Goal: Task Accomplishment & Management: Manage account settings

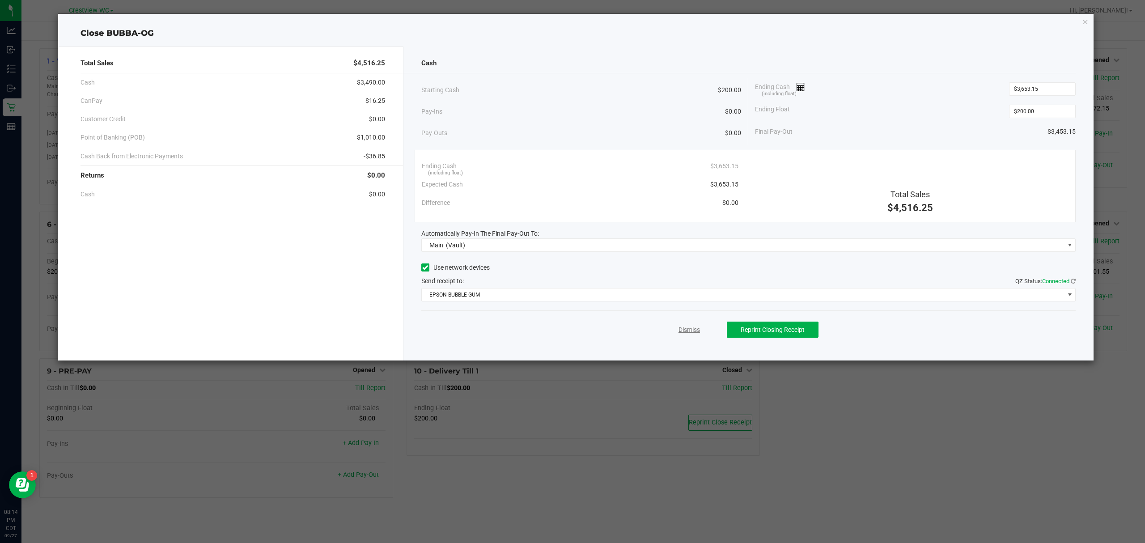
click at [687, 326] on link "Dismiss" at bounding box center [688, 329] width 21 height 9
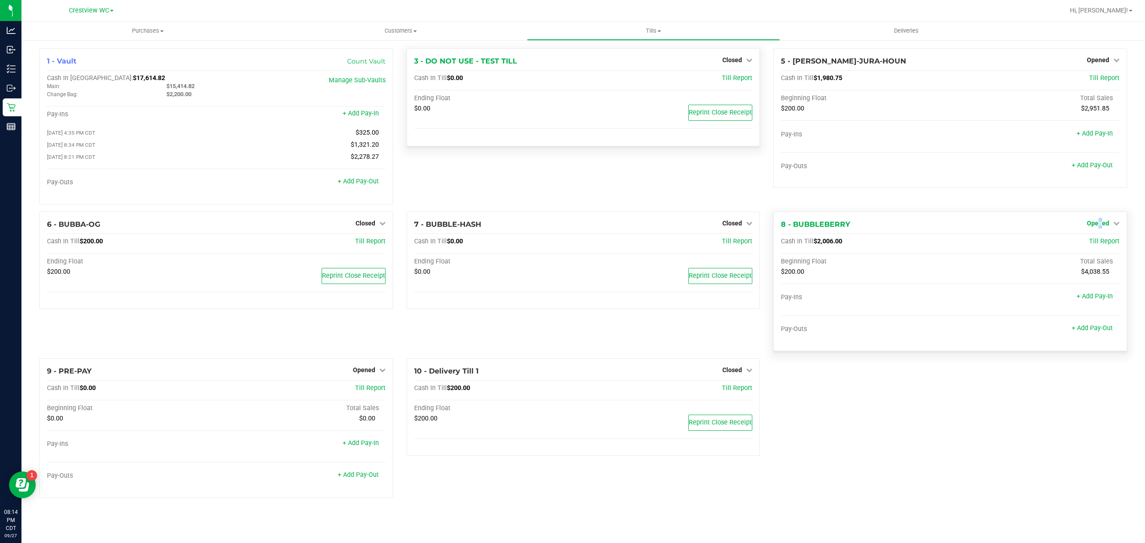
click at [1101, 227] on span "Opened" at bounding box center [1097, 223] width 22 height 7
click at [1104, 245] on link "Close Till" at bounding box center [1098, 241] width 24 height 7
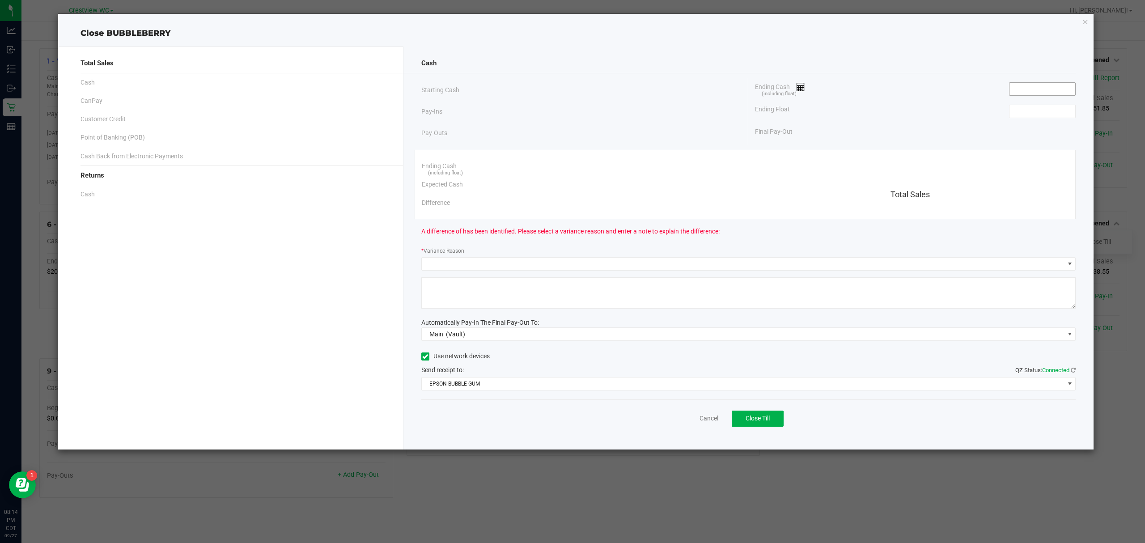
click at [1027, 82] on span at bounding box center [1042, 88] width 67 height 13
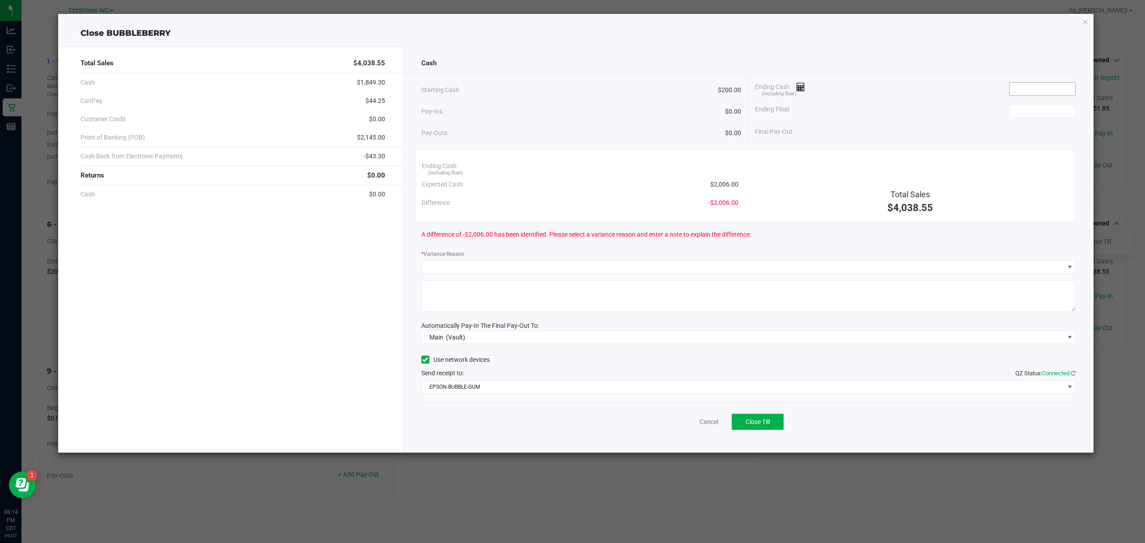
click at [1026, 89] on input at bounding box center [1042, 89] width 66 height 13
type input "$2,005.00"
drag, startPoint x: 905, startPoint y: 99, endPoint x: 911, endPoint y: 104, distance: 7.3
click at [905, 97] on div "Ending Cash (including float) $2,005.00" at bounding box center [915, 89] width 321 height 22
click at [1054, 119] on div "Ending Float" at bounding box center [915, 111] width 321 height 22
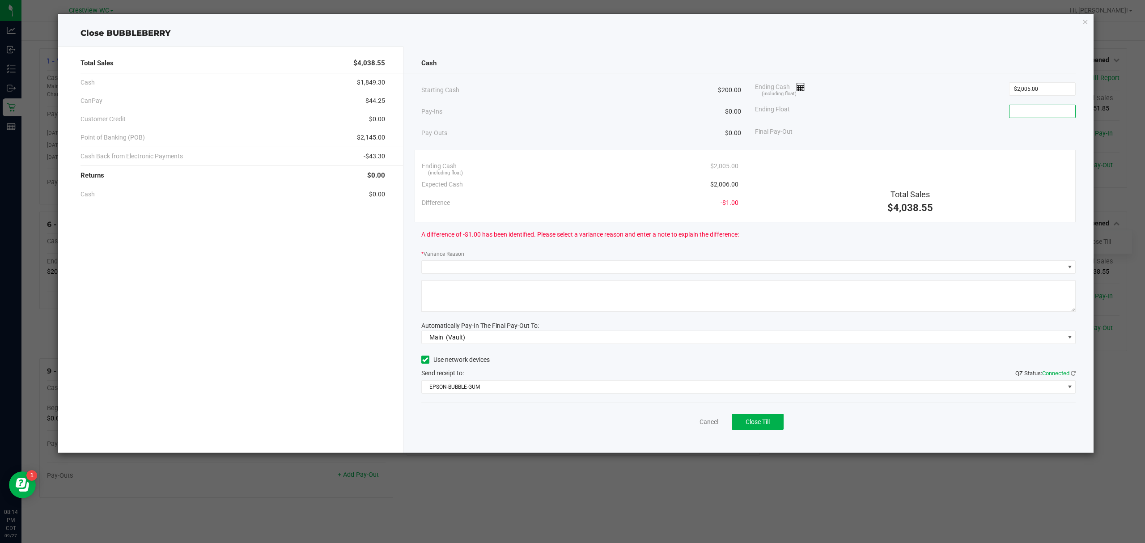
click at [1039, 111] on input at bounding box center [1042, 111] width 66 height 13
type input "$200.00"
click at [664, 272] on span at bounding box center [743, 267] width 642 height 13
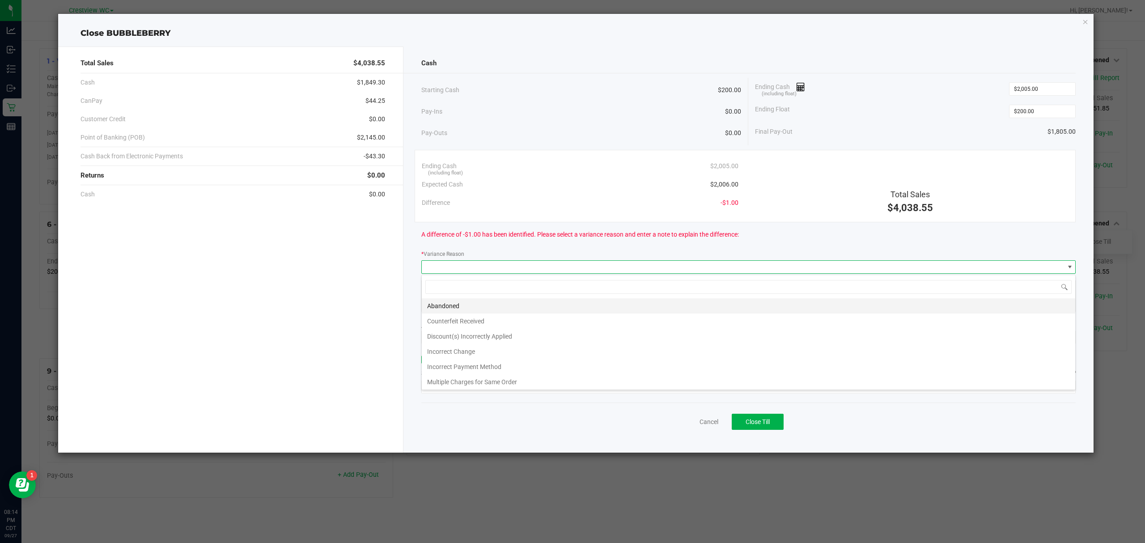
scroll to position [13, 655]
click at [472, 351] on li "Incorrect Change" at bounding box center [748, 351] width 653 height 15
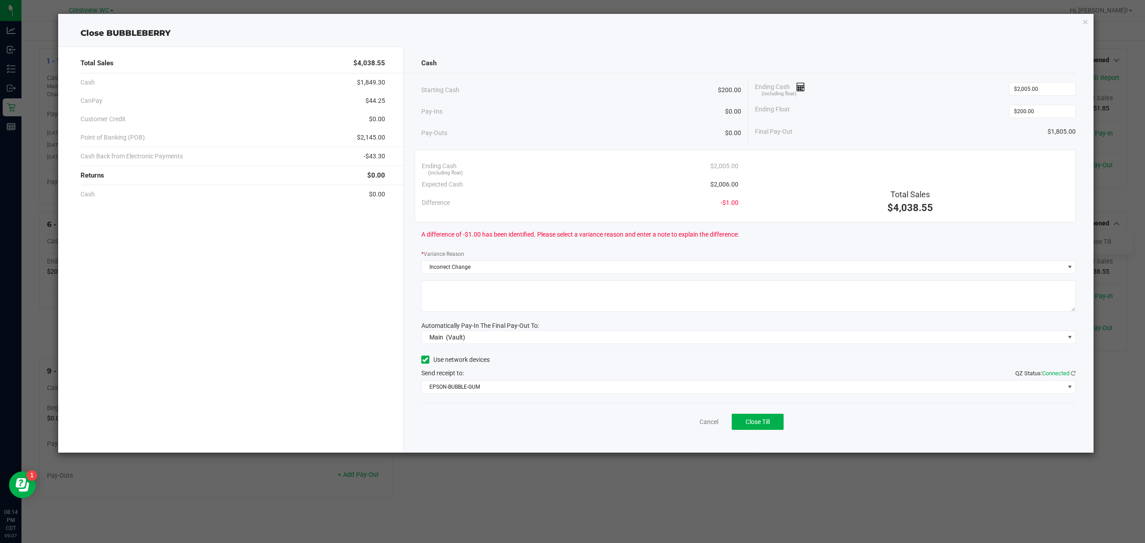
click at [435, 294] on textarea at bounding box center [748, 295] width 655 height 31
type textarea "incorrect change given"
click at [766, 424] on span "Close Till" at bounding box center [757, 421] width 24 height 7
click at [697, 421] on link "Dismiss" at bounding box center [688, 421] width 21 height 9
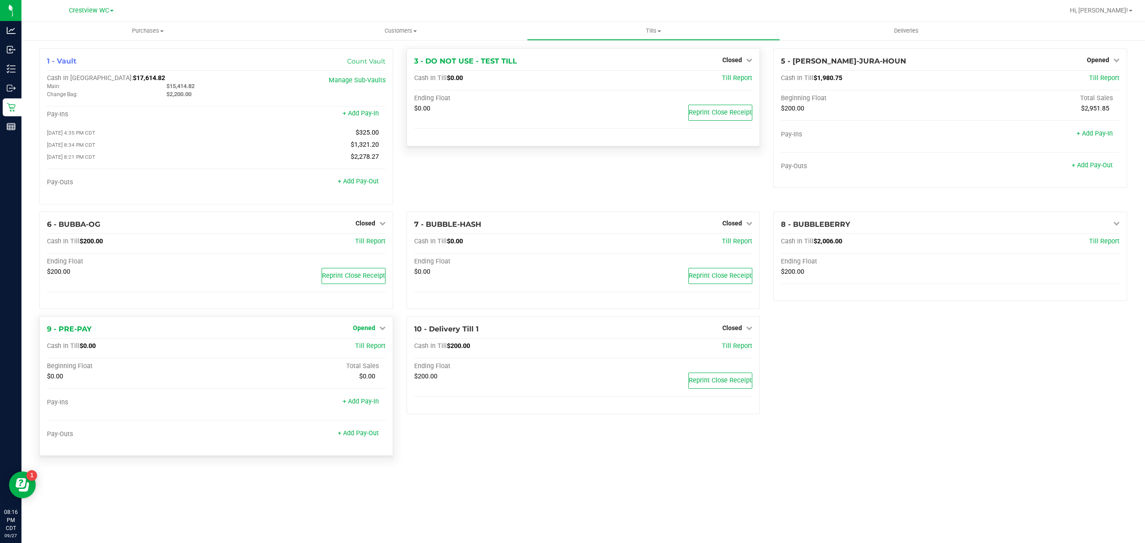
click at [376, 328] on link "Opened" at bounding box center [369, 327] width 33 height 7
click at [374, 350] on link "Close Till" at bounding box center [365, 346] width 24 height 7
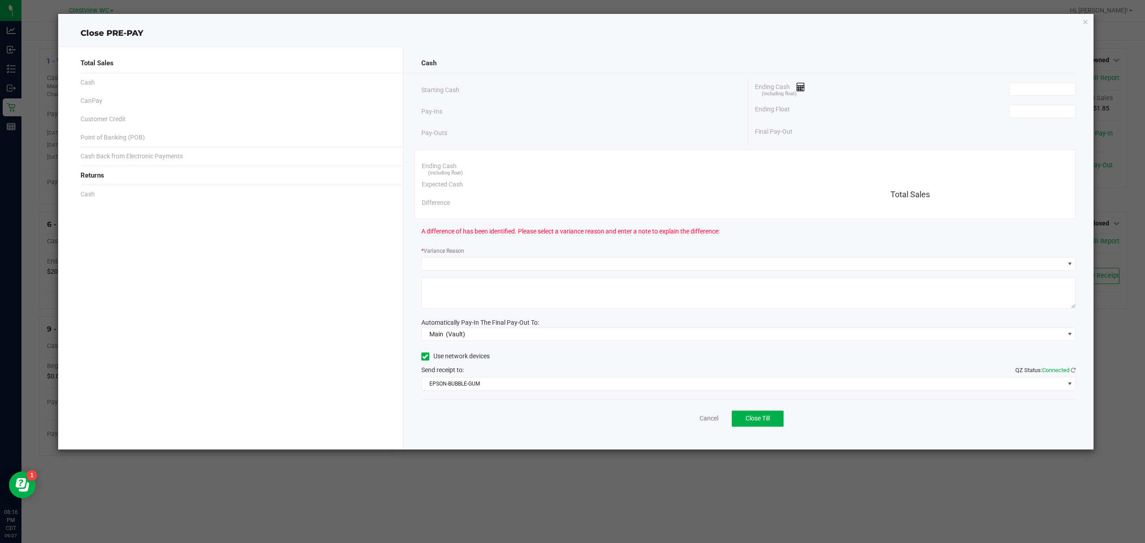
click at [1056, 101] on div "Ending Float" at bounding box center [915, 111] width 321 height 22
click at [1052, 91] on input at bounding box center [1042, 89] width 66 height 13
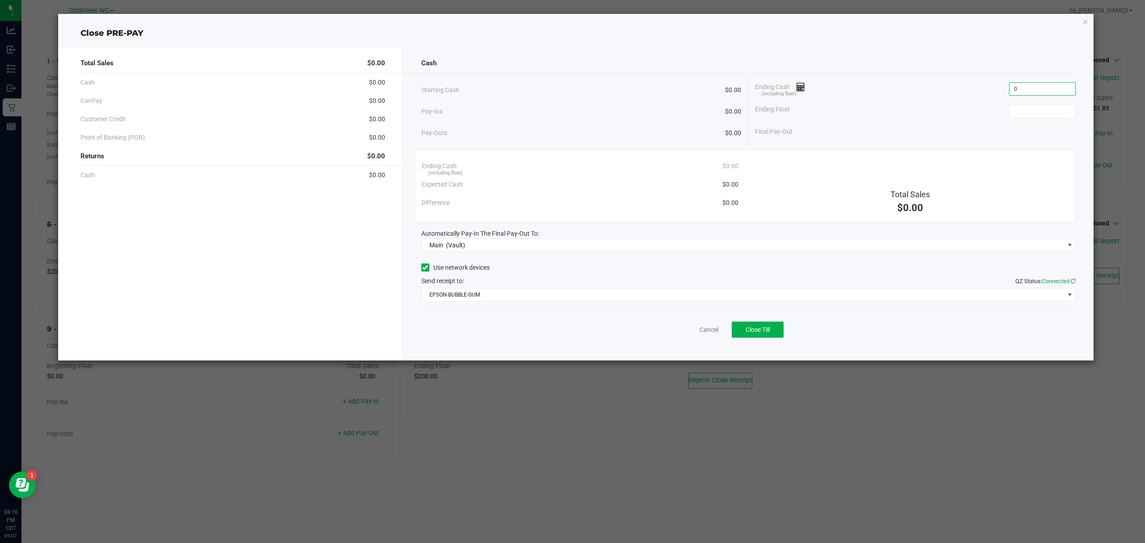
type input "$0.00"
click at [1052, 119] on div "Ending Float" at bounding box center [915, 111] width 321 height 22
click at [1052, 113] on input at bounding box center [1042, 111] width 66 height 13
type input "$0.00"
click at [886, 96] on div "Ending Cash (including float) $0.00" at bounding box center [915, 89] width 321 height 22
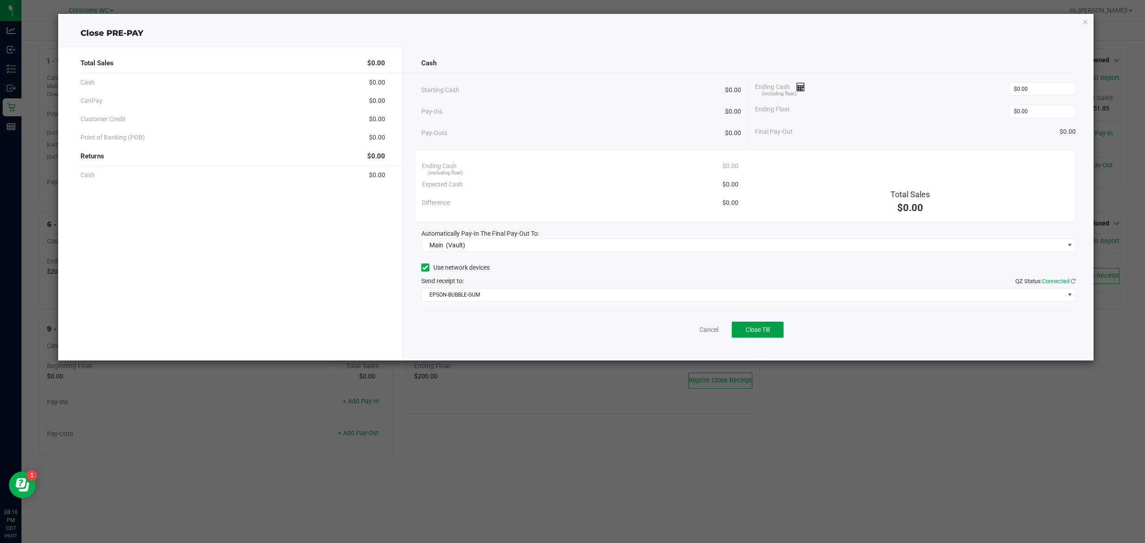
click at [763, 325] on button "Close Till" at bounding box center [757, 329] width 52 height 16
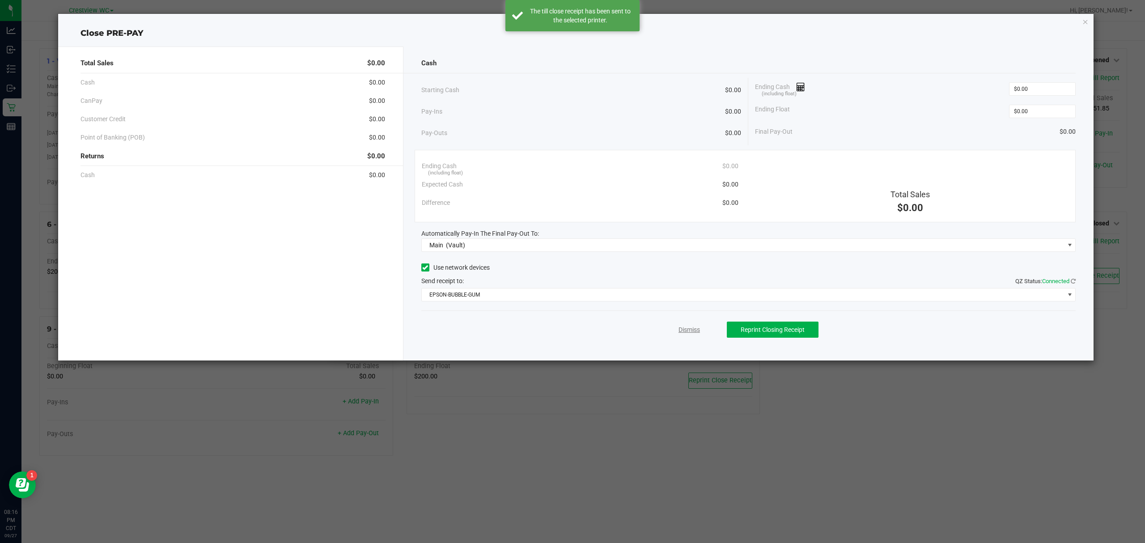
click at [681, 332] on link "Dismiss" at bounding box center [688, 329] width 21 height 9
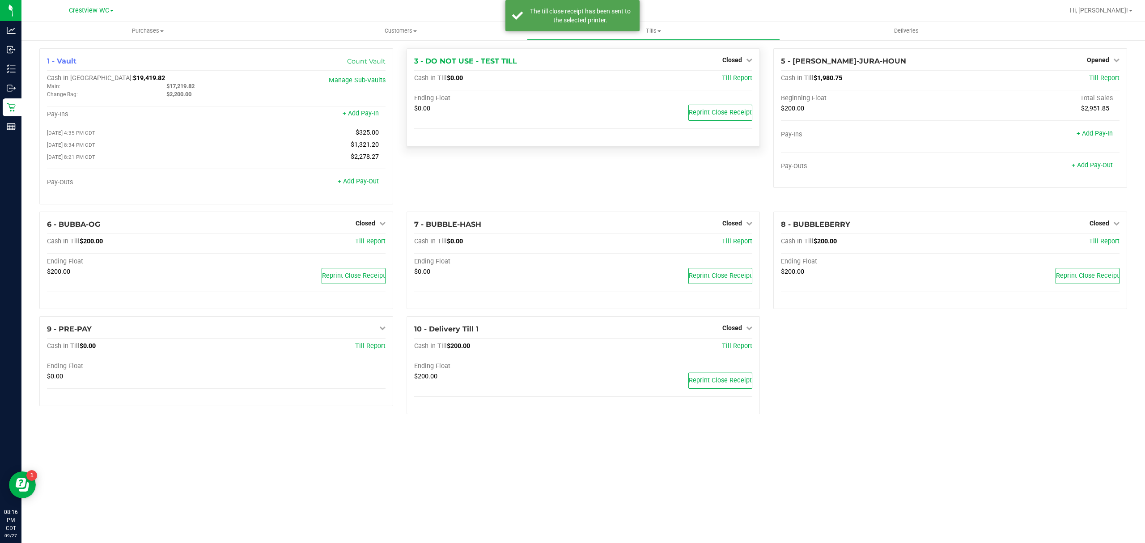
click at [862, 406] on div "1 - Vault Count Vault Cash In Vault: $19,419.82 Main: $17,219.82 Change Bag: $2…" at bounding box center [583, 234] width 1101 height 373
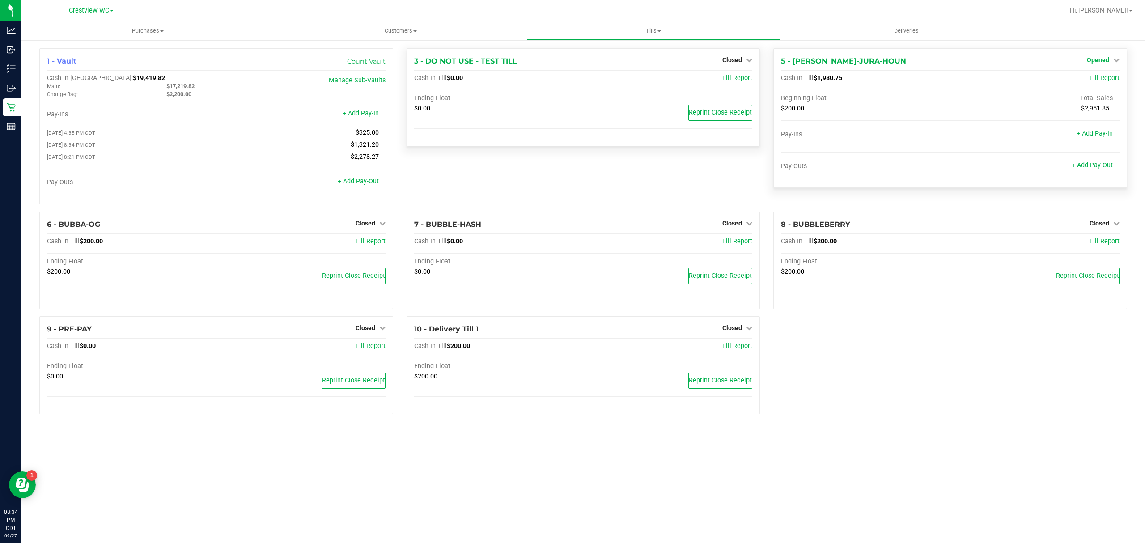
click at [1101, 59] on span "Opened" at bounding box center [1097, 59] width 22 height 7
click at [1098, 76] on link "Close Till" at bounding box center [1098, 78] width 24 height 7
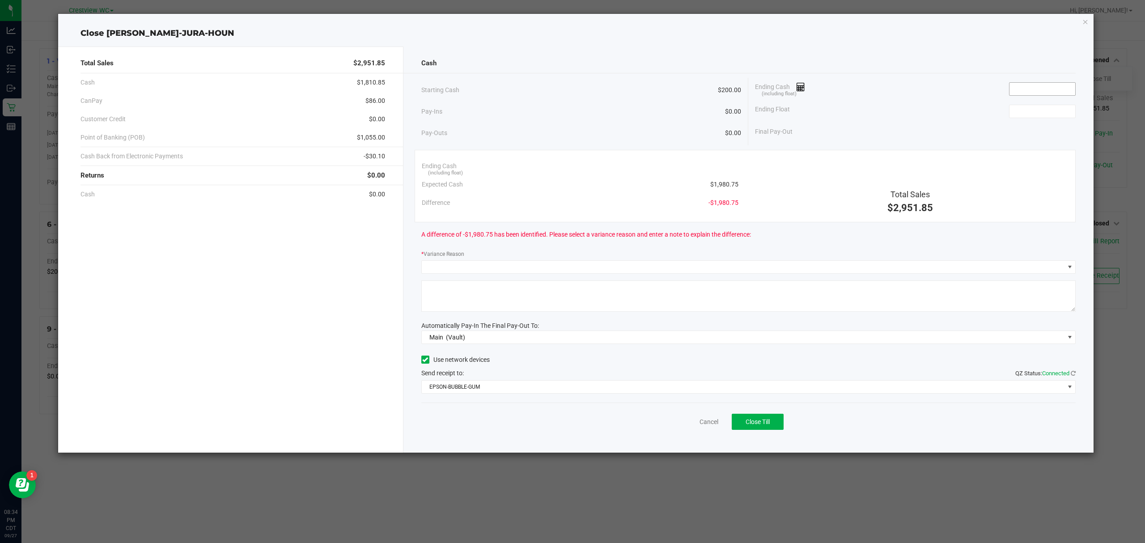
click at [1041, 90] on input at bounding box center [1042, 89] width 66 height 13
click at [954, 93] on div "Ending Cash (including float) $1,980.80" at bounding box center [915, 89] width 321 height 22
click at [1050, 103] on div "Ending Float" at bounding box center [915, 111] width 321 height 22
click at [1058, 79] on div "Ending Cash (including float) $1,980.80" at bounding box center [915, 89] width 321 height 22
click at [1057, 89] on input "1980.8" at bounding box center [1042, 89] width 66 height 13
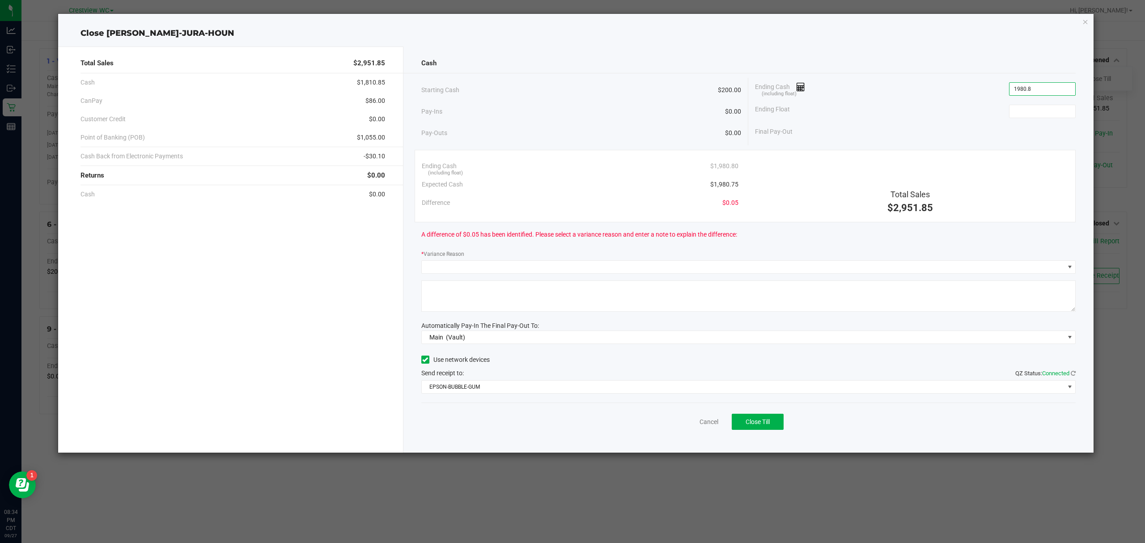
click at [1057, 89] on input "1980.8" at bounding box center [1042, 89] width 66 height 13
click at [1035, 100] on div "Ending Float" at bounding box center [915, 111] width 321 height 22
click at [1047, 86] on input "1980.8" at bounding box center [1042, 89] width 66 height 13
click at [1045, 86] on input "1980.8" at bounding box center [1042, 89] width 66 height 13
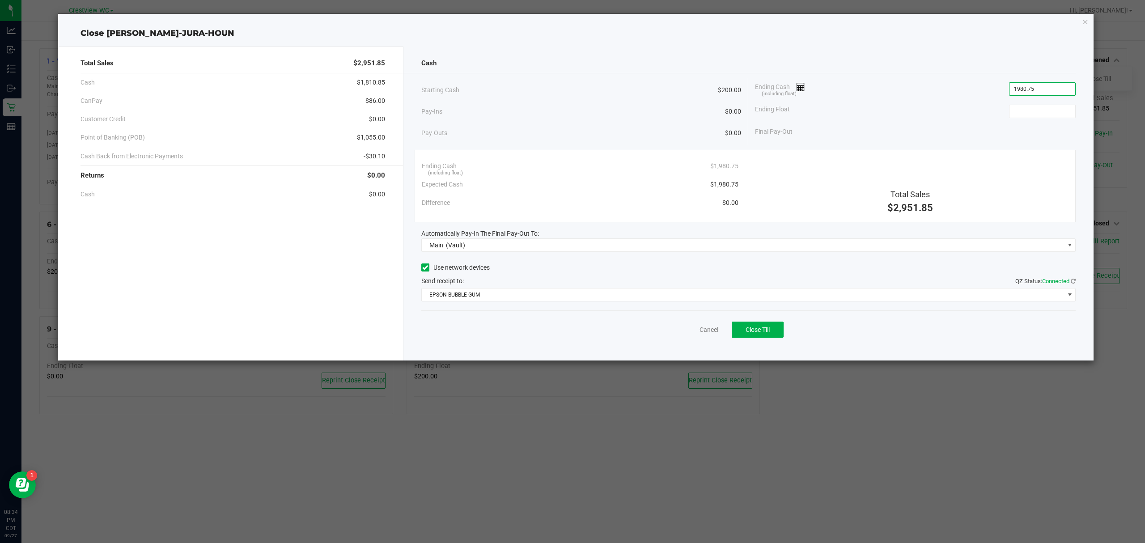
type input "$1,980.75"
click at [934, 94] on div "Ending Cash (including float) $1,980.75" at bounding box center [915, 89] width 321 height 22
click at [761, 333] on span "Close Till" at bounding box center [757, 329] width 24 height 7
click at [1026, 123] on div "Final Pay-Out" at bounding box center [915, 132] width 321 height 18
click at [1030, 111] on input at bounding box center [1042, 111] width 66 height 13
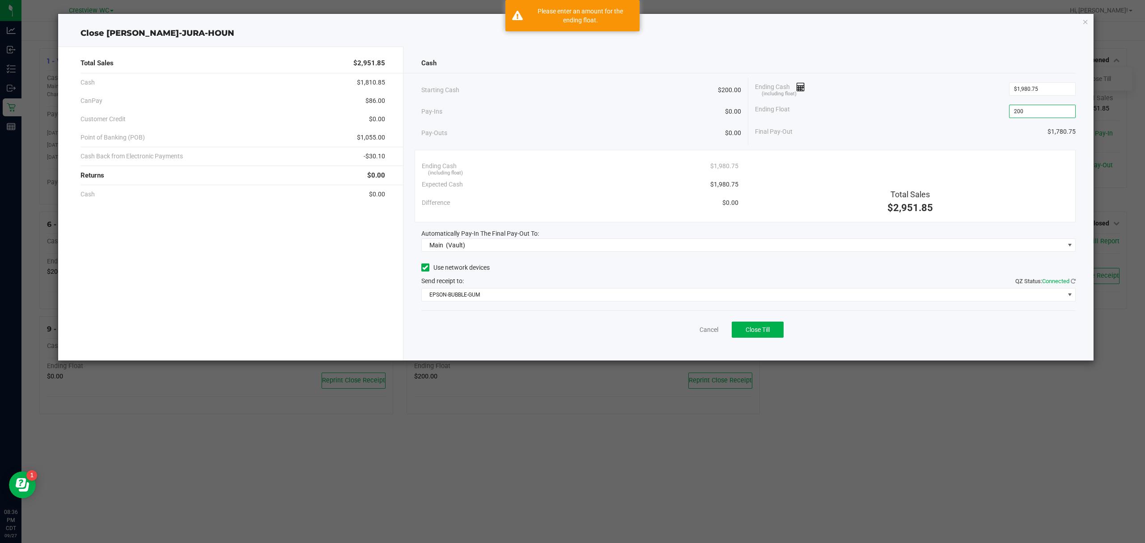
type input "$200.00"
click at [783, 174] on div "Total Sales $2,951.85" at bounding box center [910, 186] width 330 height 59
click at [759, 321] on div "Cancel Close Till" at bounding box center [748, 327] width 655 height 34
click at [759, 323] on button "Close Till" at bounding box center [757, 329] width 52 height 16
drag, startPoint x: 690, startPoint y: 331, endPoint x: 617, endPoint y: 289, distance: 84.5
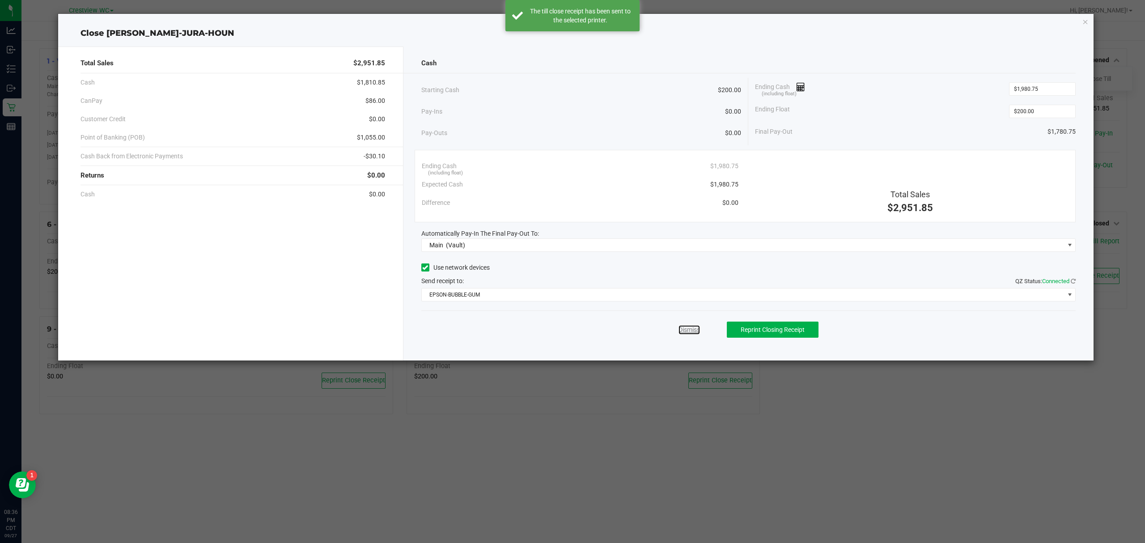
click at [689, 330] on link "Dismiss" at bounding box center [688, 329] width 21 height 9
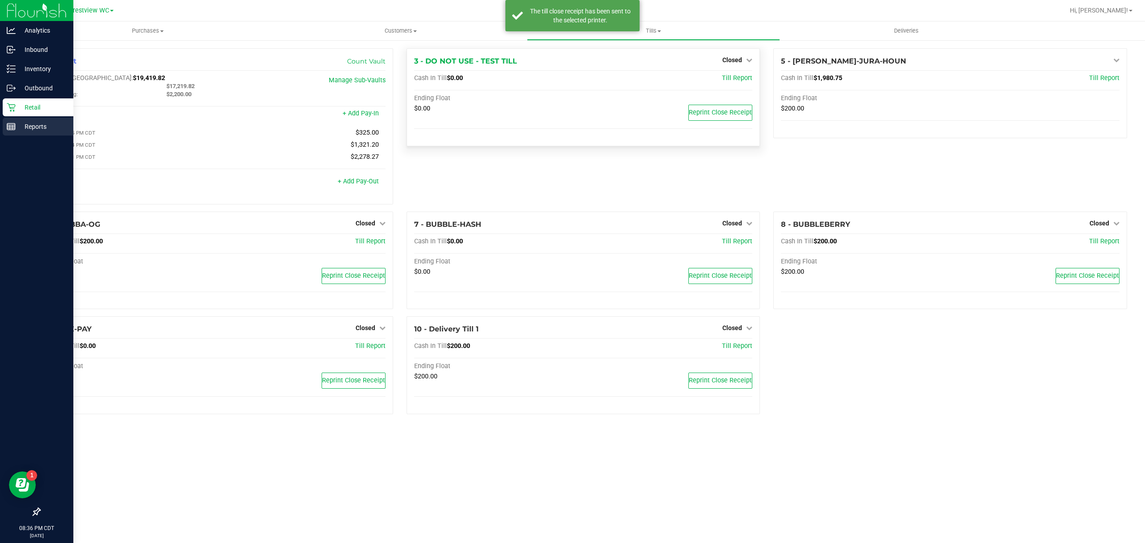
click at [18, 123] on p "Reports" at bounding box center [43, 126] width 54 height 11
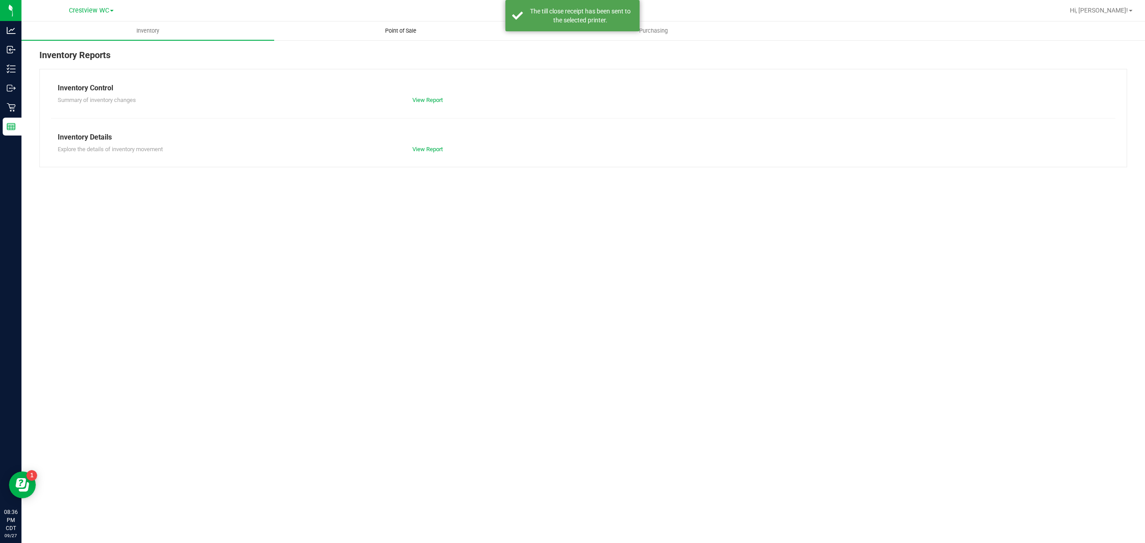
click at [401, 29] on span "Point of Sale" at bounding box center [400, 31] width 55 height 8
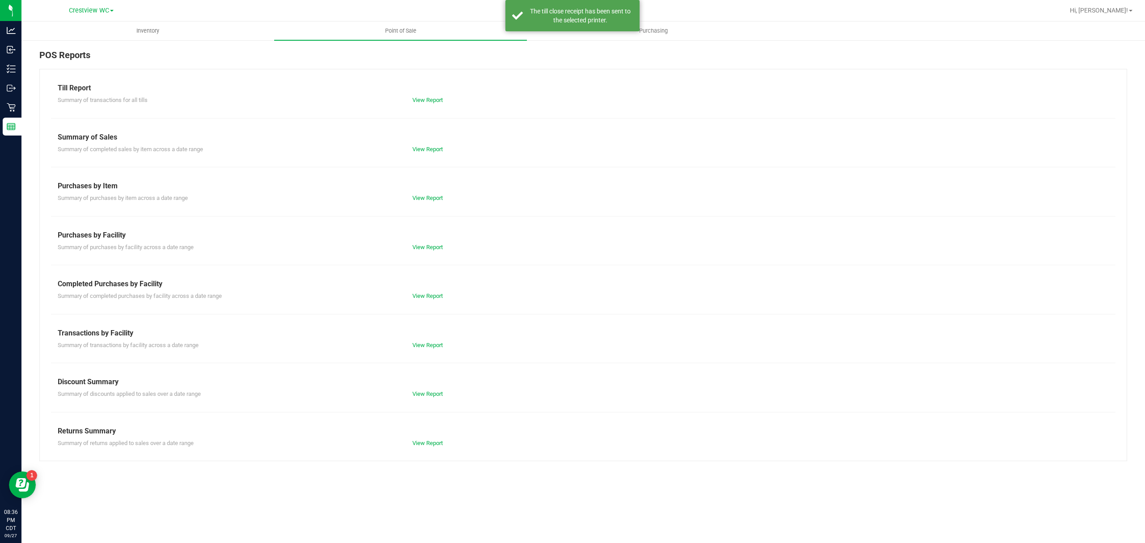
click at [437, 302] on div "Till Report Summary of transactions for all tills View Report Summary of Sales …" at bounding box center [582, 265] width 1087 height 392
click at [439, 300] on div "View Report" at bounding box center [494, 295] width 177 height 9
click at [437, 293] on link "View Report" at bounding box center [427, 295] width 30 height 7
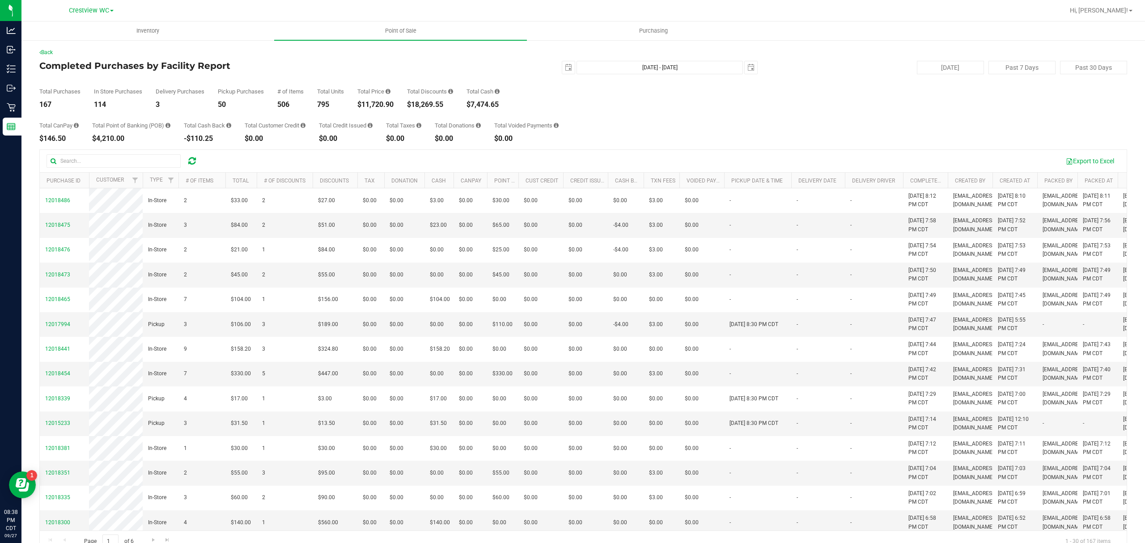
click at [634, 117] on div "Total CanPay $146.50 Total Point of Banking (POB) $4,210.00 Total Cash Back -$1…" at bounding box center [582, 125] width 1087 height 34
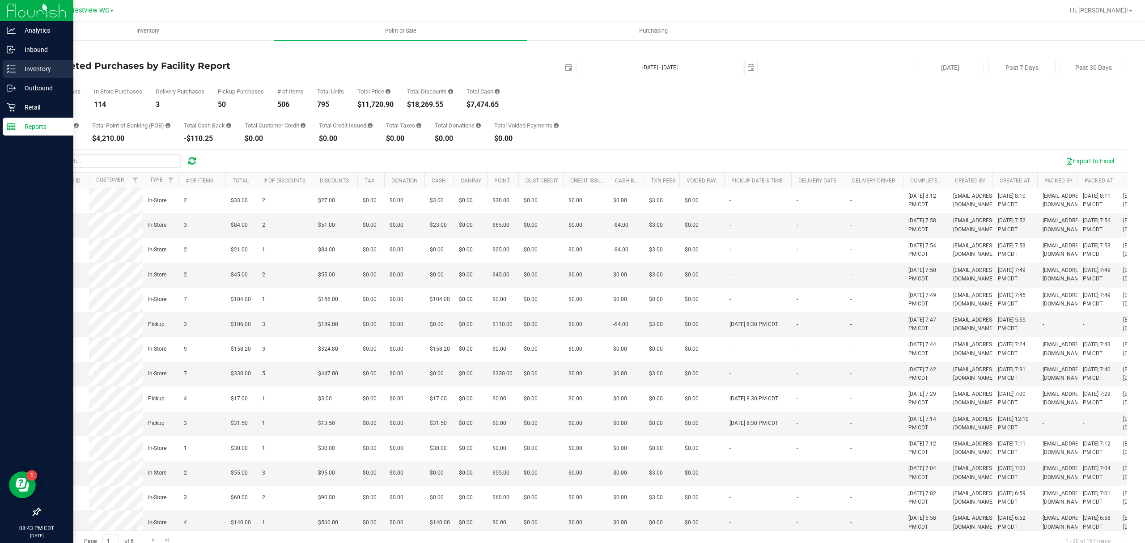
click at [48, 65] on p "Inventory" at bounding box center [43, 68] width 54 height 11
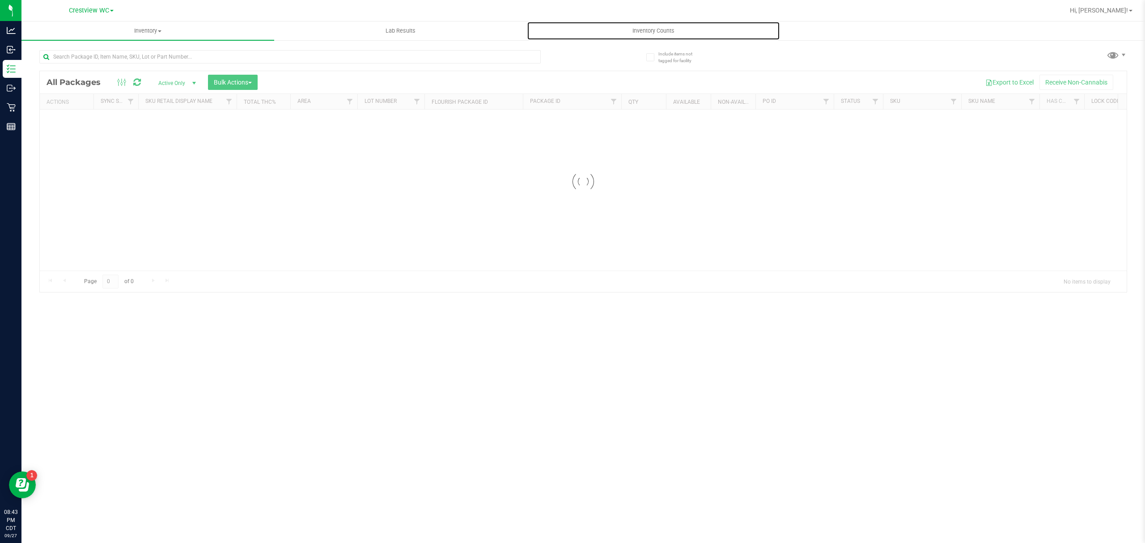
click at [651, 30] on span "Inventory Counts" at bounding box center [653, 31] width 66 height 8
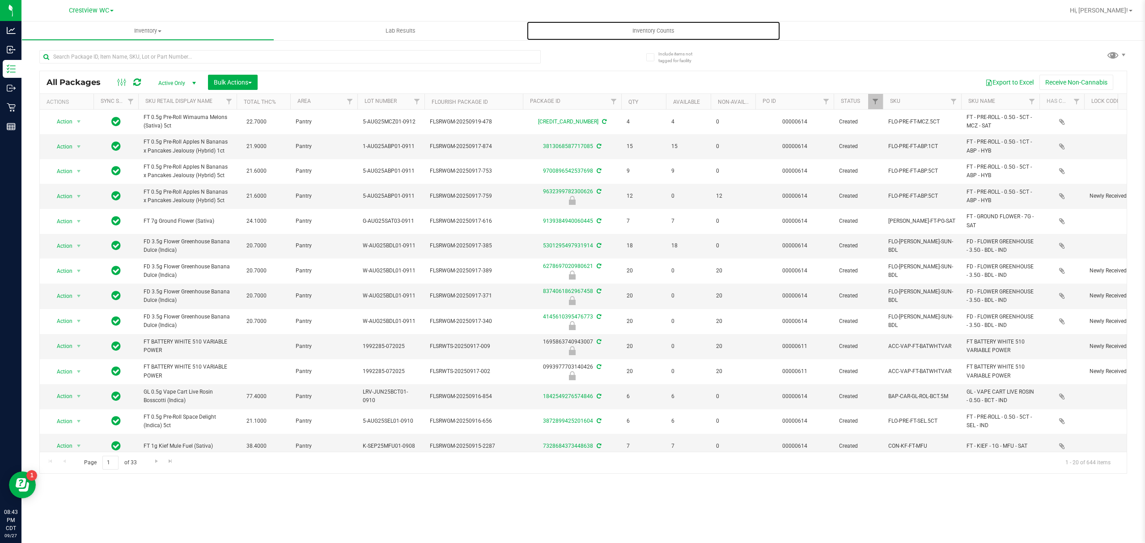
click at [651, 30] on span "Inventory Counts" at bounding box center [653, 31] width 66 height 8
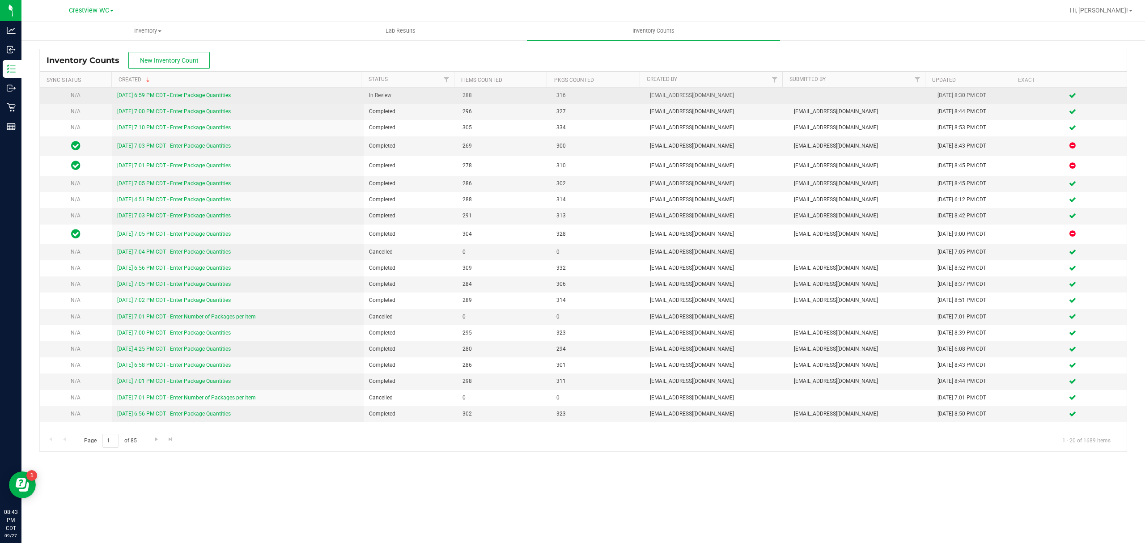
click at [221, 90] on td "9/27/25 6:59 PM CDT - Enter Package Quantities" at bounding box center [238, 96] width 252 height 16
click at [217, 94] on link "9/27/25 6:59 PM CDT - Enter Package Quantities" at bounding box center [174, 95] width 114 height 6
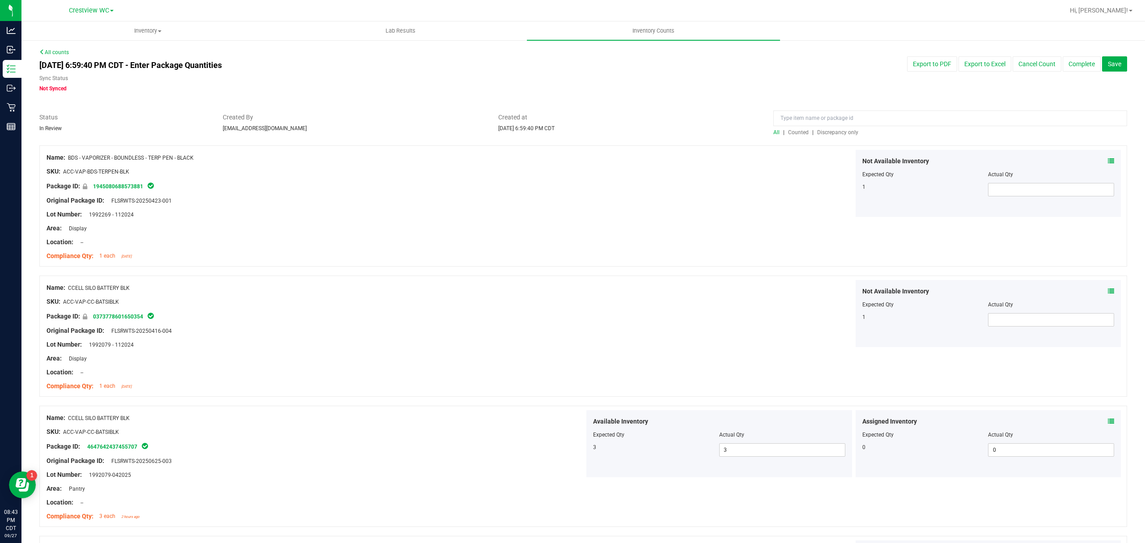
click at [831, 131] on span "Discrepancy only" at bounding box center [837, 132] width 41 height 6
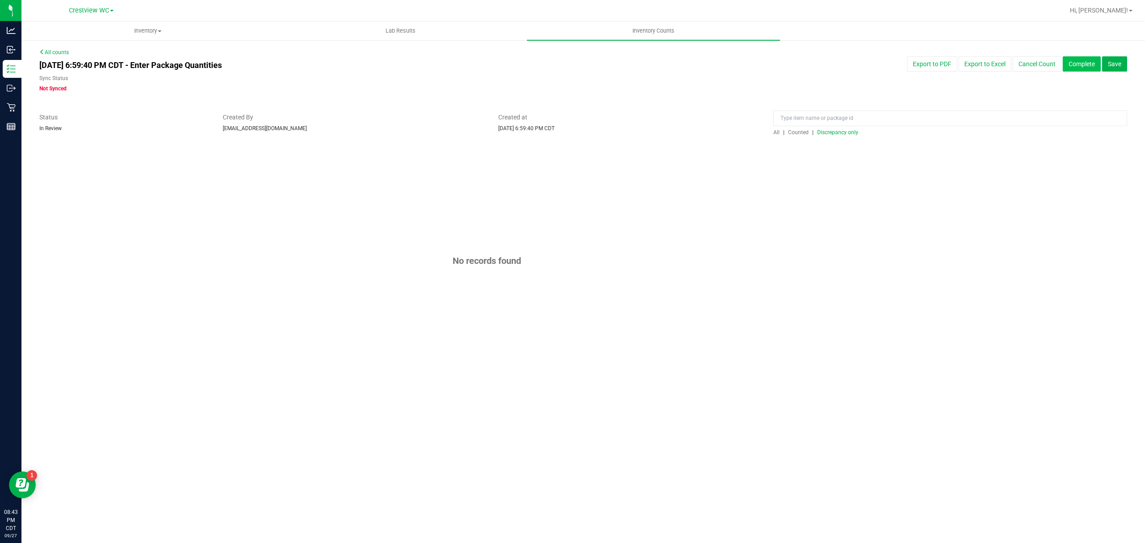
click at [1069, 63] on button "Complete" at bounding box center [1081, 63] width 38 height 15
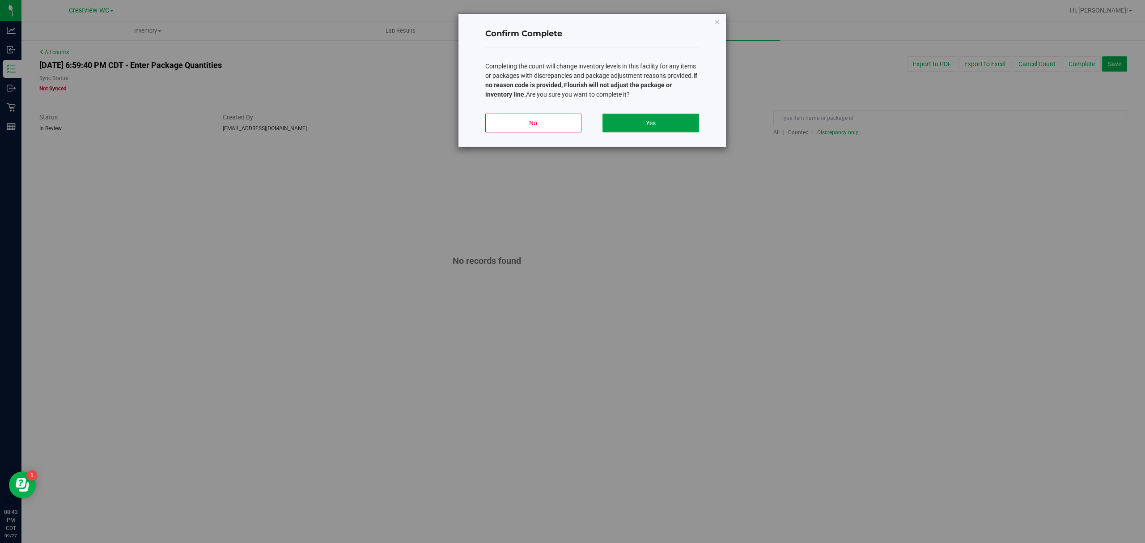
click at [628, 122] on button "Yes" at bounding box center [650, 123] width 96 height 19
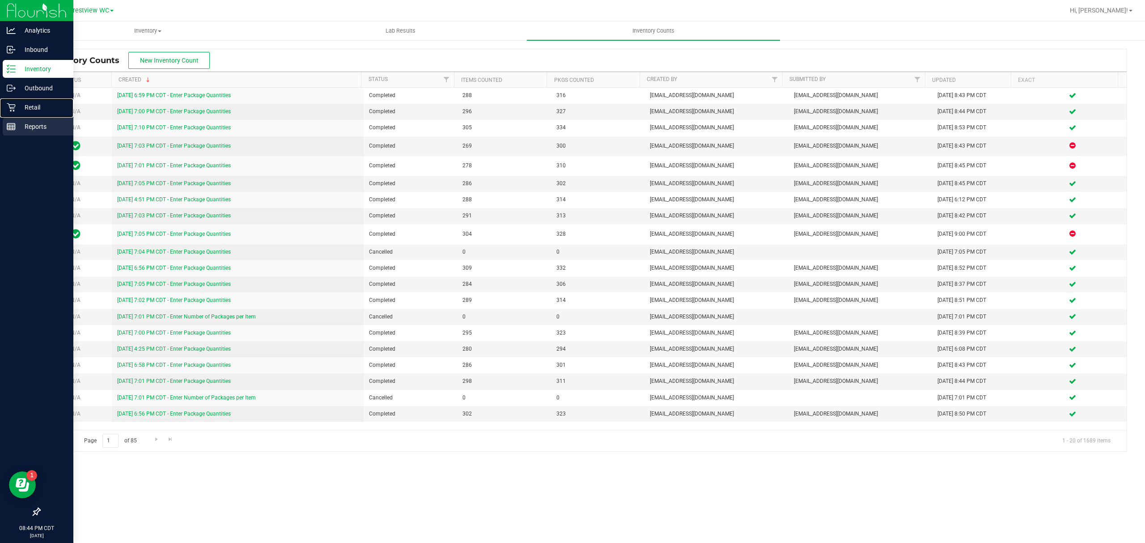
drag, startPoint x: 13, startPoint y: 106, endPoint x: 43, endPoint y: 125, distance: 35.4
click at [13, 106] on icon at bounding box center [11, 107] width 9 height 9
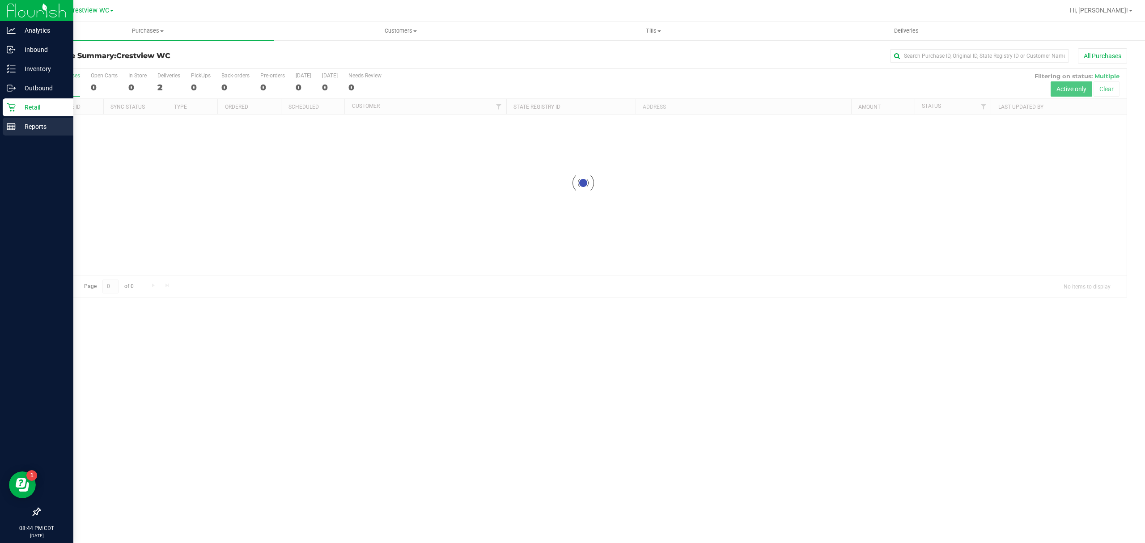
click at [4, 124] on div "Reports" at bounding box center [38, 127] width 71 height 18
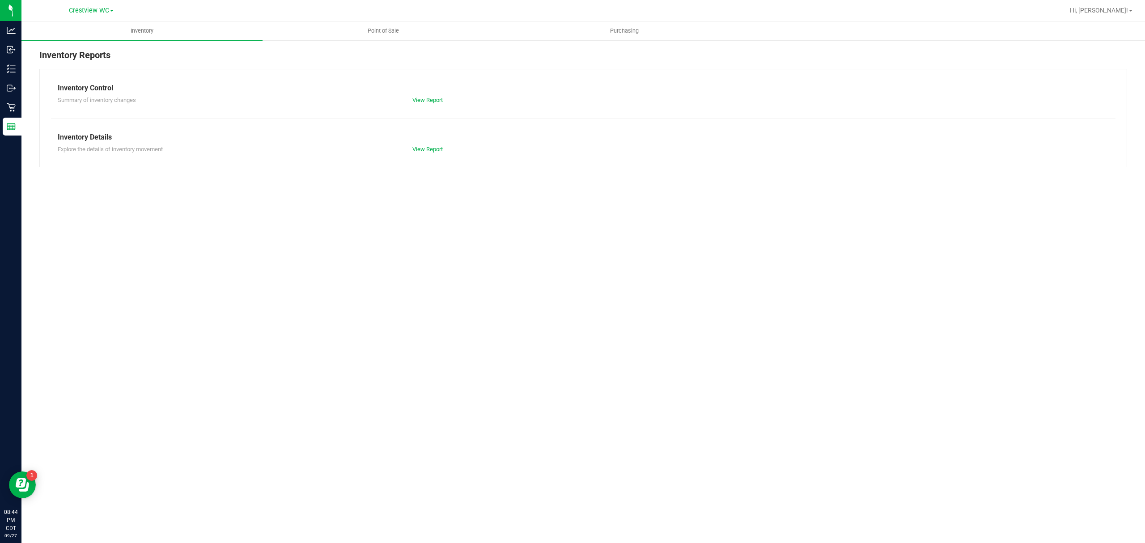
click at [383, 21] on nav "Crestview WC Hi, John!" at bounding box center [582, 10] width 1123 height 21
click at [366, 32] on span "Point of Sale" at bounding box center [382, 31] width 55 height 8
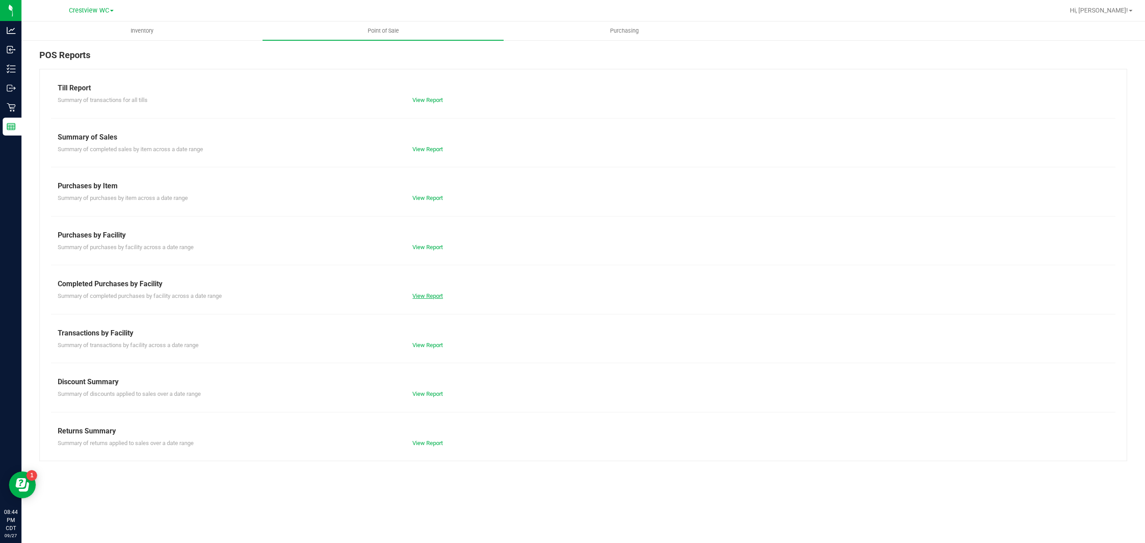
click at [422, 299] on link "View Report" at bounding box center [427, 295] width 30 height 7
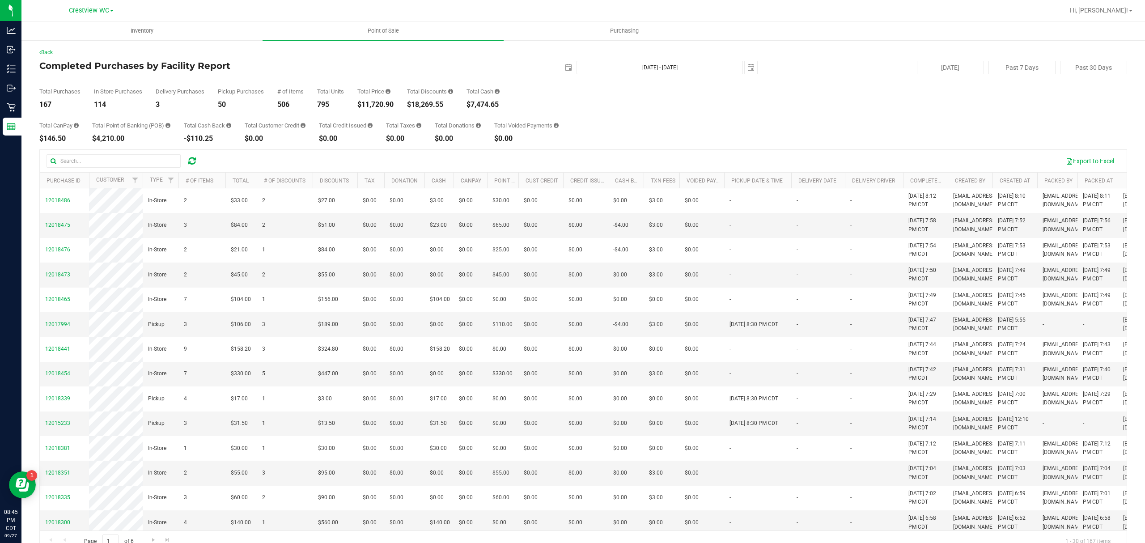
drag, startPoint x: 500, startPoint y: 76, endPoint x: 523, endPoint y: 74, distance: 23.3
click at [500, 76] on div "Total Purchases 167 In Store Purchases 114 Delivery Purchases 3 Pickup Purchase…" at bounding box center [582, 91] width 1087 height 34
click at [562, 63] on span "select" at bounding box center [568, 67] width 13 height 13
click at [579, 157] on link "22" at bounding box center [576, 159] width 13 height 14
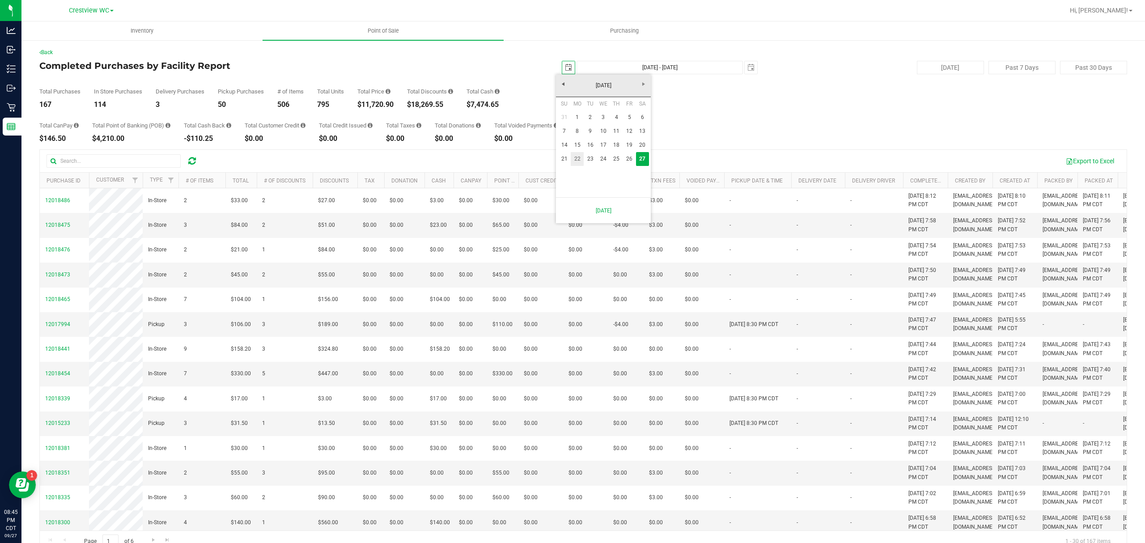
type input "2025-09-22"
type input "Sep 22, 2025 - Sep 27, 2025"
click at [518, 68] on div "2025-09-22 Sep 22, 2025 - Sep 27, 2025 2025-09-27" at bounding box center [579, 67] width 369 height 13
drag, startPoint x: 507, startPoint y: 86, endPoint x: 551, endPoint y: 75, distance: 45.2
click at [507, 86] on div "Total Purchases 901 In Store Purchases 633 Delivery Purchases 16 Pickup Purchas…" at bounding box center [582, 91] width 1087 height 34
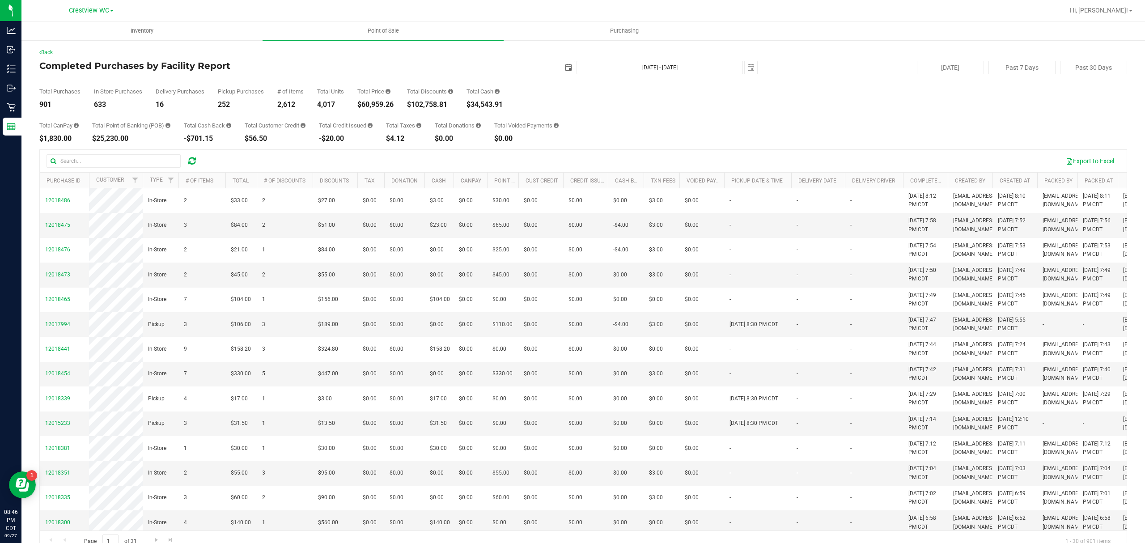
click at [565, 65] on span "select" at bounding box center [568, 67] width 7 height 7
click at [580, 116] on link "1" at bounding box center [576, 117] width 13 height 14
type input "2025-09-01"
type input "Sep 1, 2025 - Sep 27, 2025"
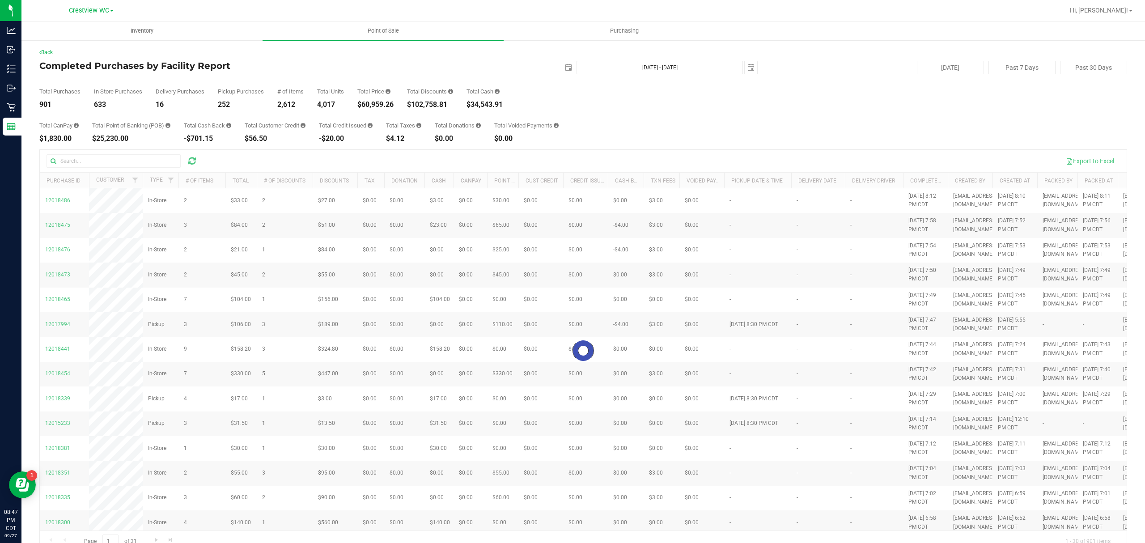
click at [514, 58] on div "Back Completed Purchases by Facility Report 2025-09-01 Sep 1, 2025 - Sep 27, 20…" at bounding box center [582, 300] width 1087 height 504
drag, startPoint x: 537, startPoint y: 84, endPoint x: 527, endPoint y: 68, distance: 18.7
click at [537, 84] on div "Total Purchases 901 In Store Purchases 633 Delivery Purchases 16 Pickup Purchas…" at bounding box center [582, 91] width 1087 height 34
